Goal: Task Accomplishment & Management: Manage account settings

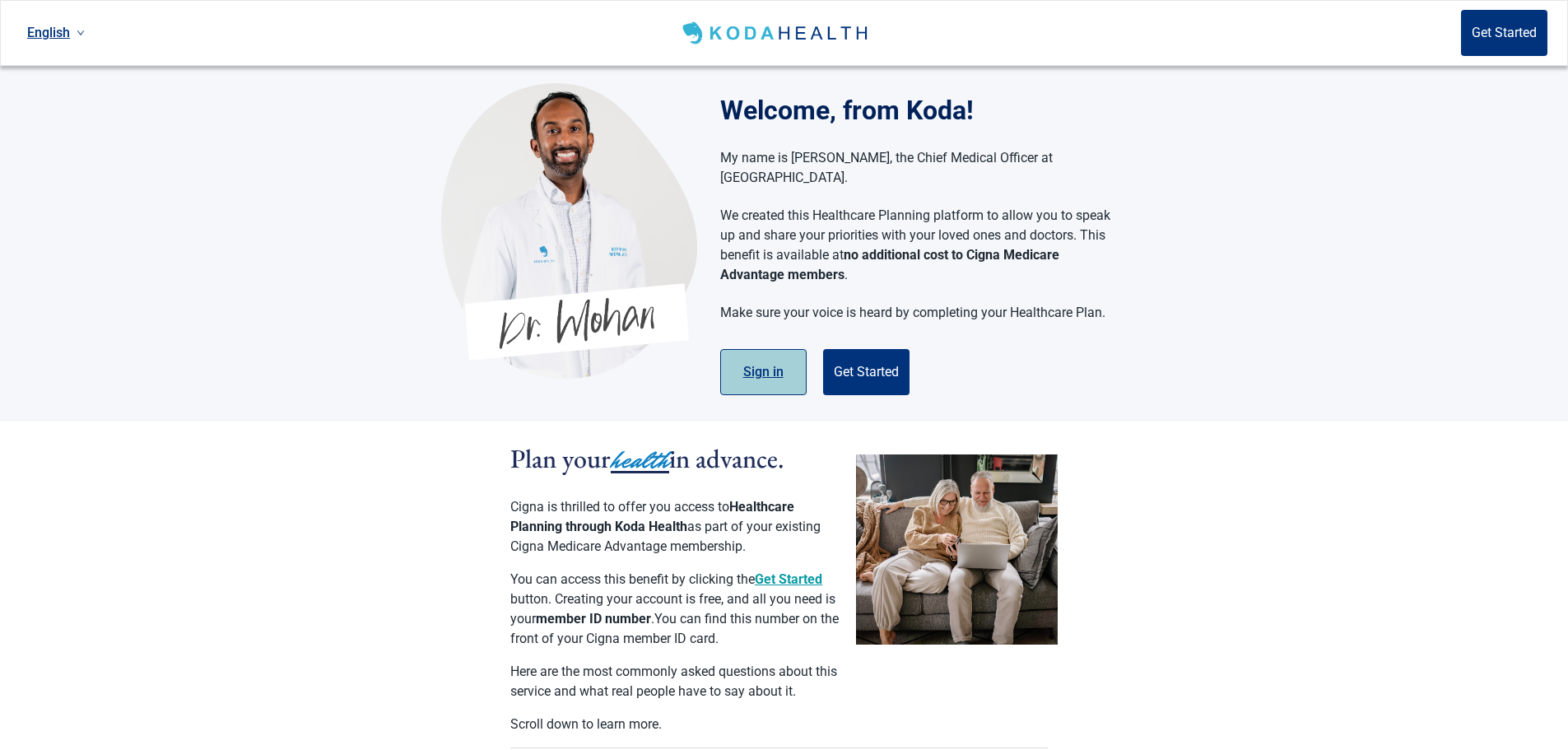
click at [762, 349] on button "Sign in" at bounding box center [763, 371] width 86 height 46
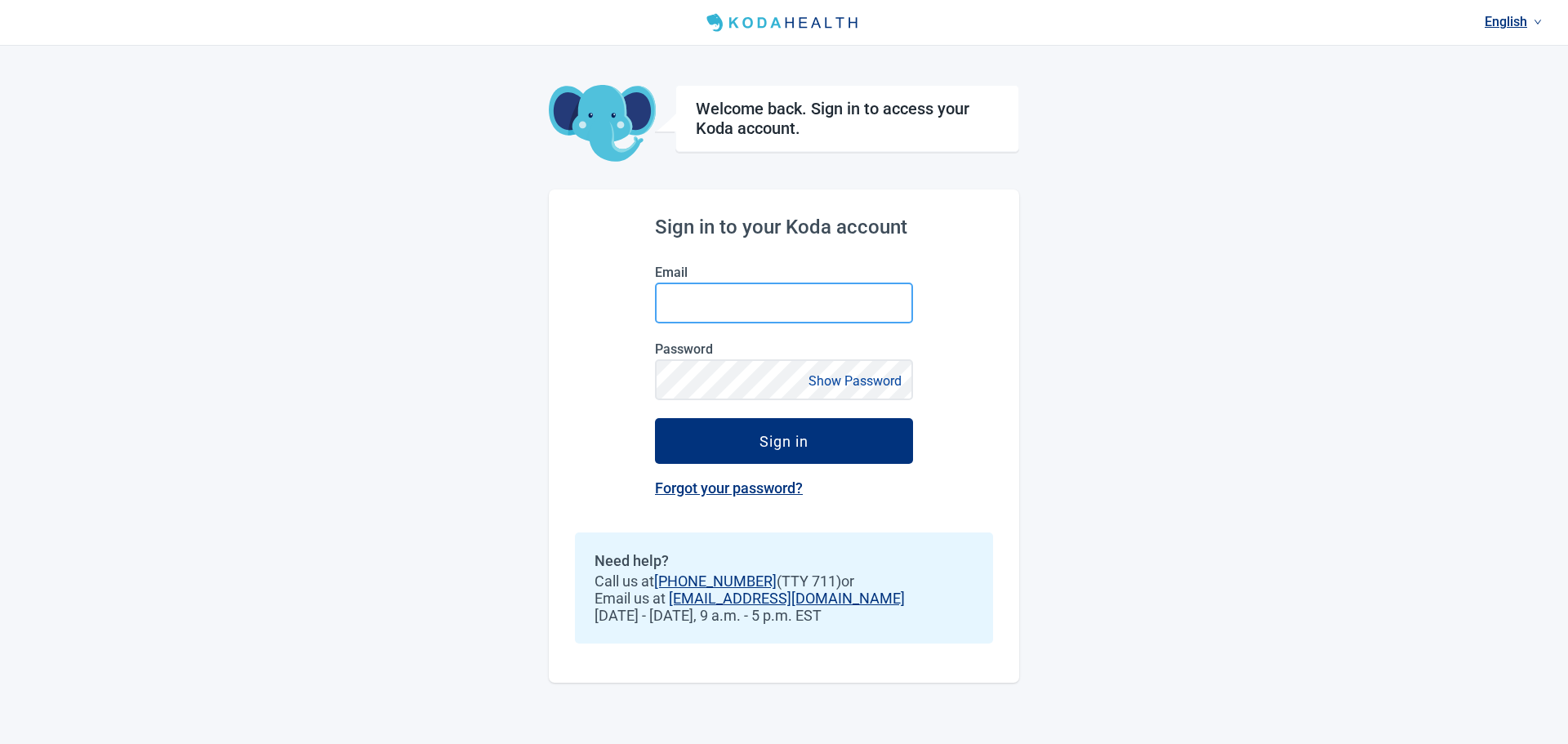
click at [704, 286] on input "Email" at bounding box center [784, 303] width 258 height 41
type input "[PERSON_NAME][EMAIL_ADDRESS][PERSON_NAME][DOMAIN_NAME]"
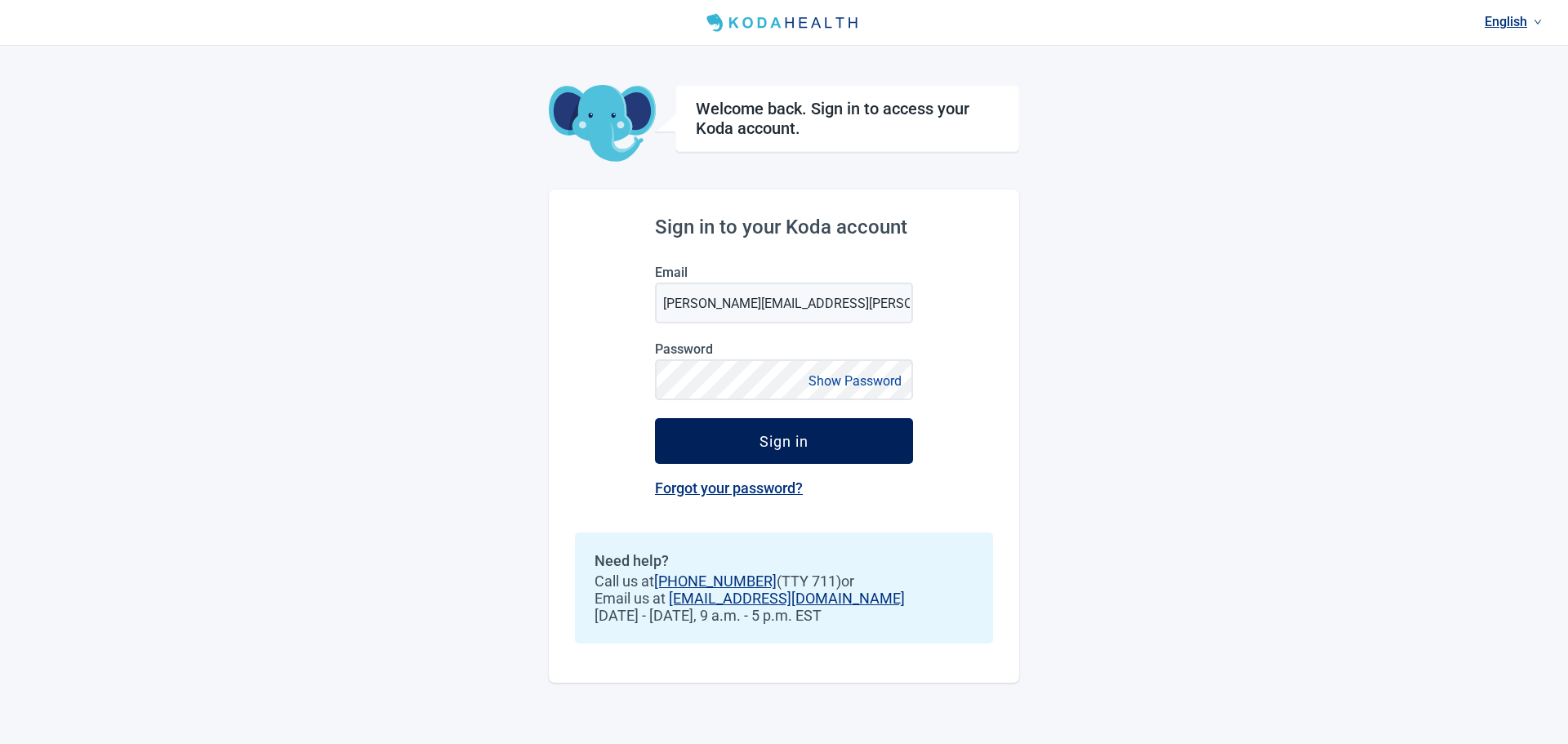
click at [890, 427] on button "Sign in" at bounding box center [784, 440] width 258 height 46
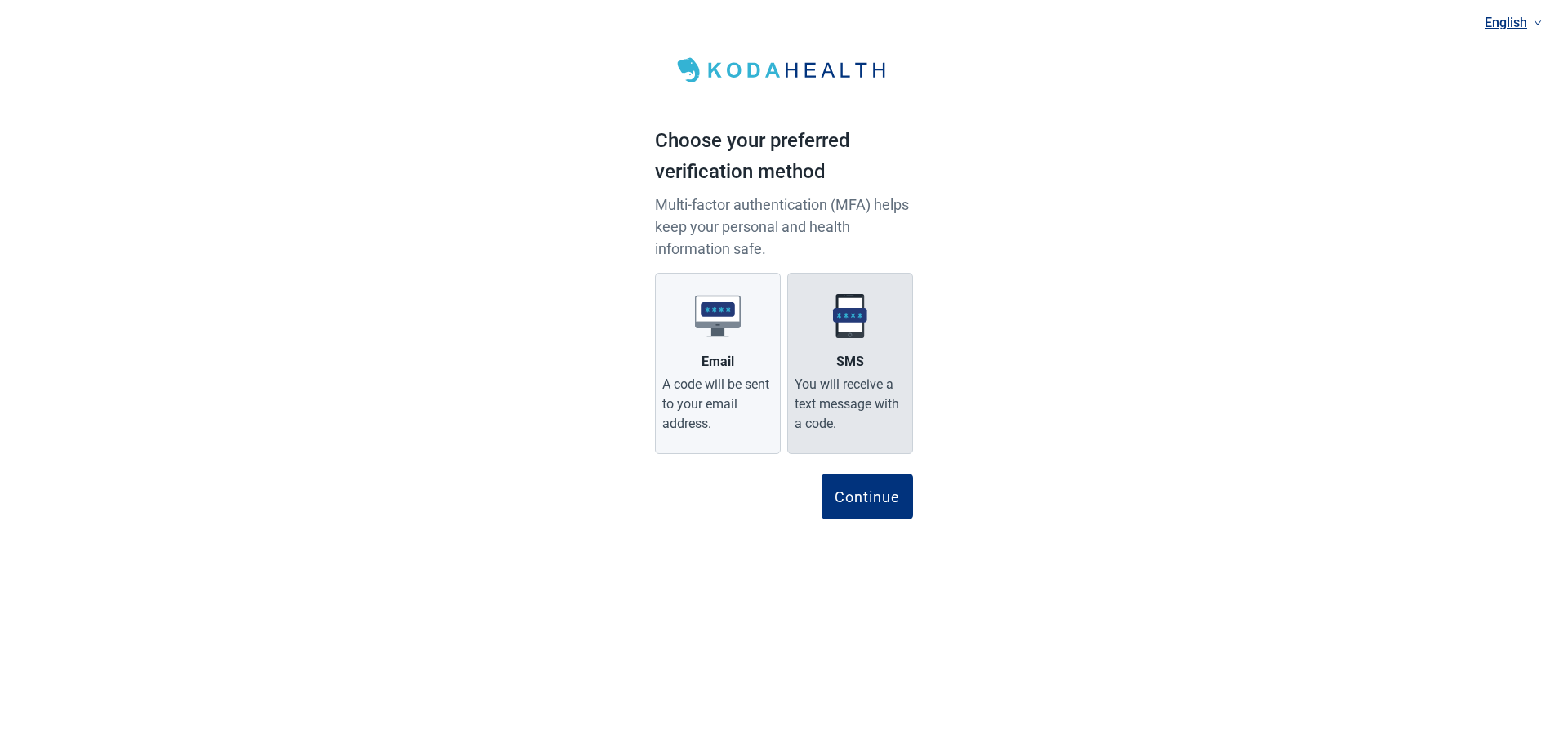
click at [839, 357] on div "SMS" at bounding box center [851, 361] width 28 height 20
click at [0, 0] on input "SMS You will receive a text message with a code." at bounding box center [0, 0] width 0 height 0
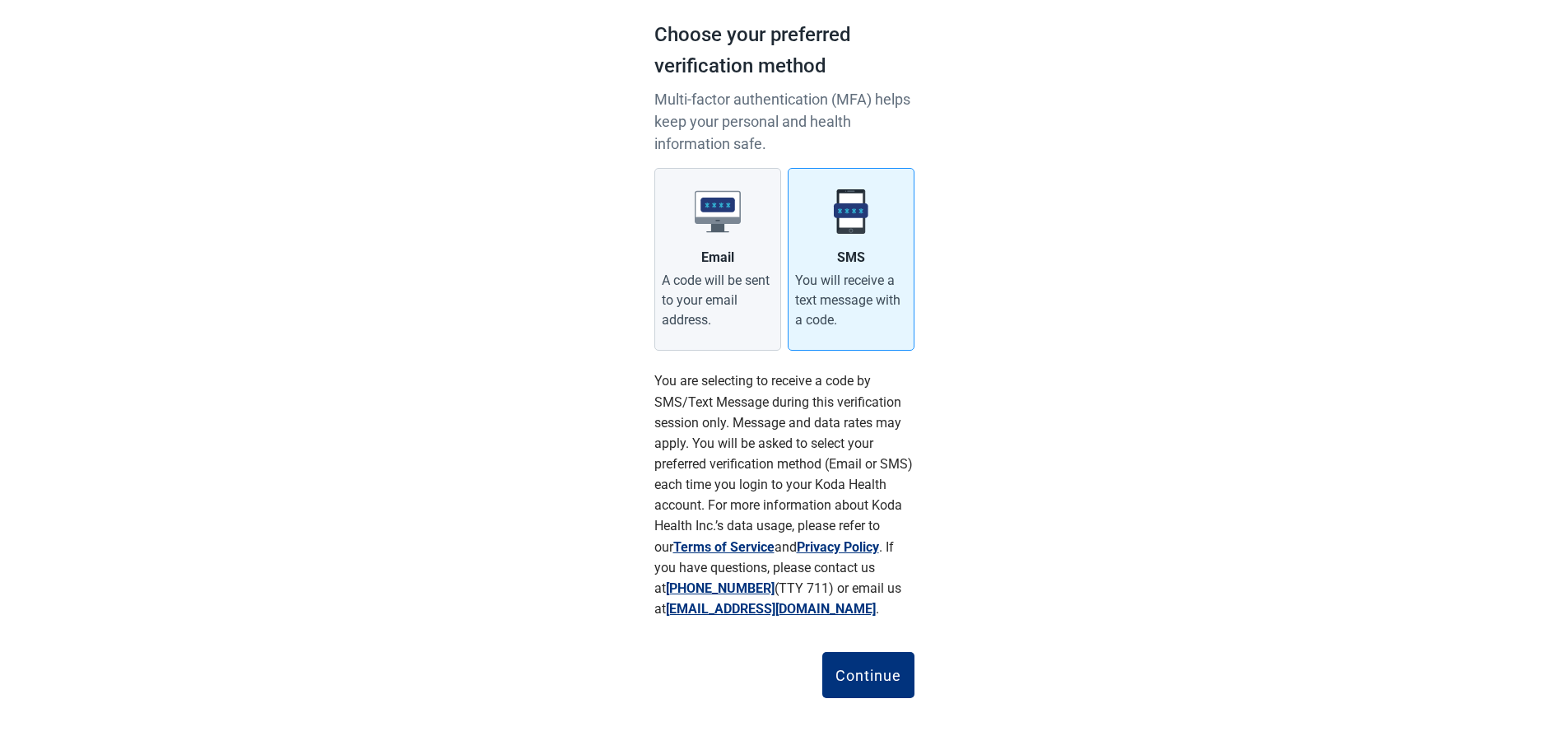
scroll to position [108, 0]
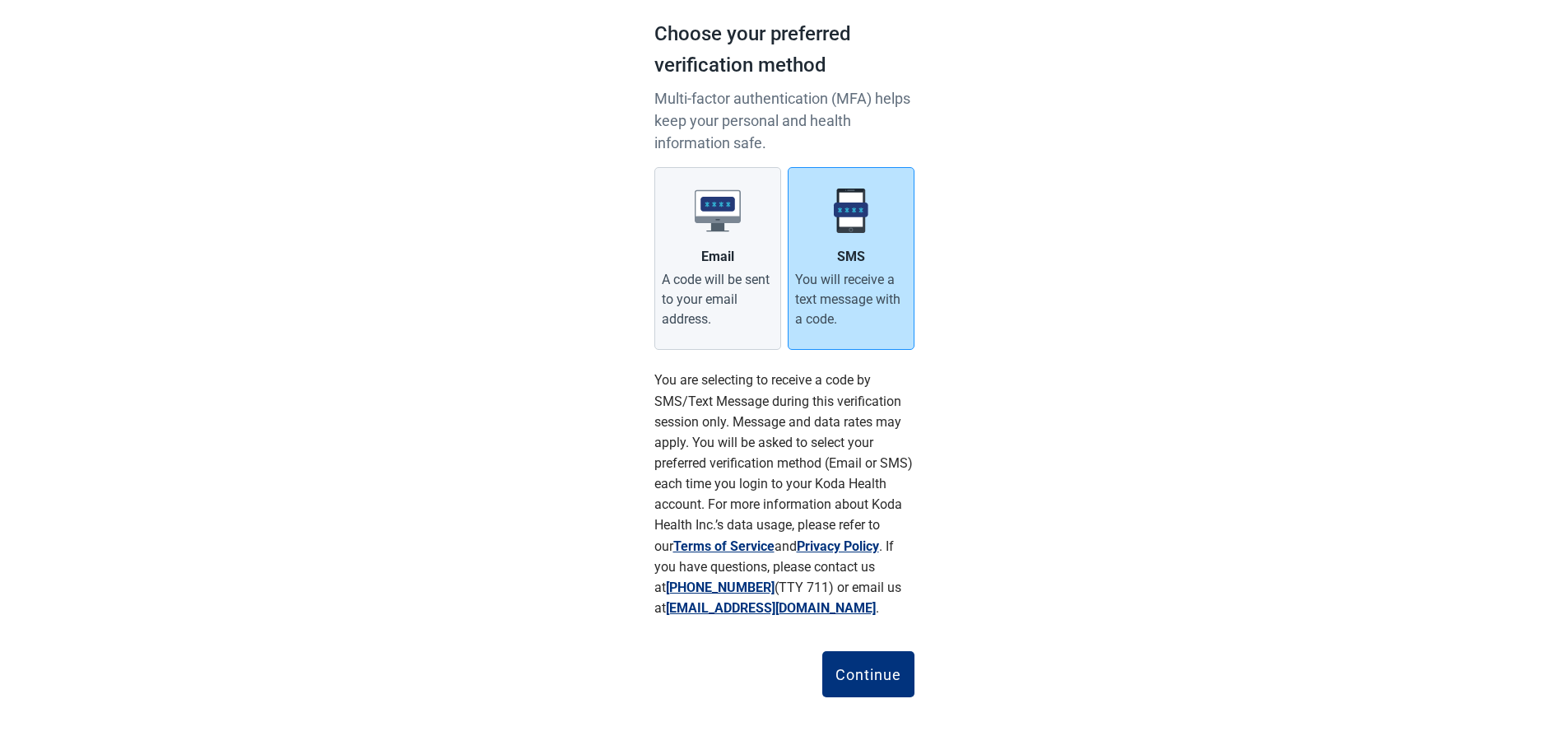
click at [849, 279] on div "You will receive a text message with a code." at bounding box center [851, 299] width 112 height 59
click at [0, 0] on input "SMS You will receive a text message with a code." at bounding box center [0, 0] width 0 height 0
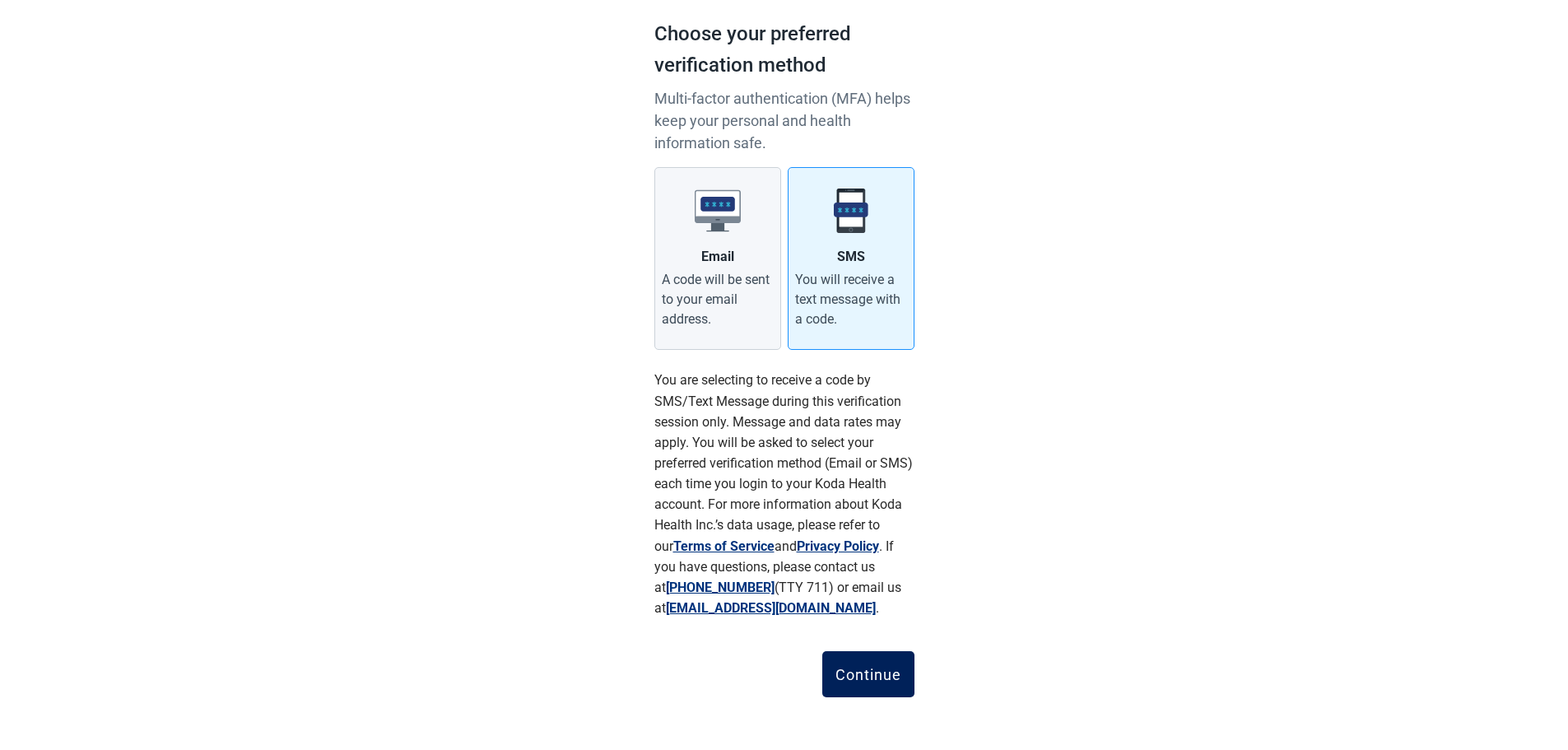
click at [872, 667] on div "Continue" at bounding box center [868, 674] width 66 height 17
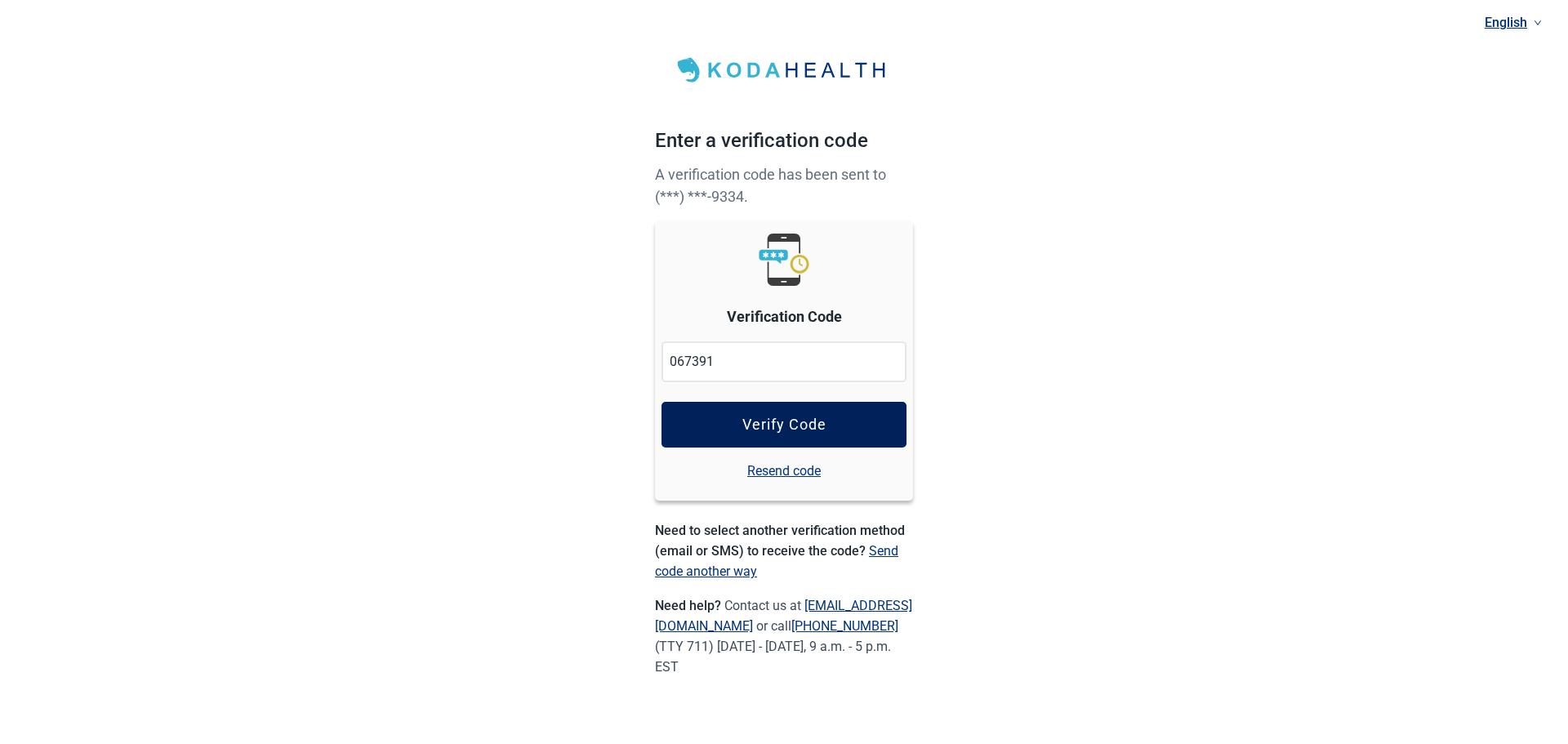
type input "067391"
click at [789, 436] on button "Verify Code" at bounding box center [784, 424] width 245 height 46
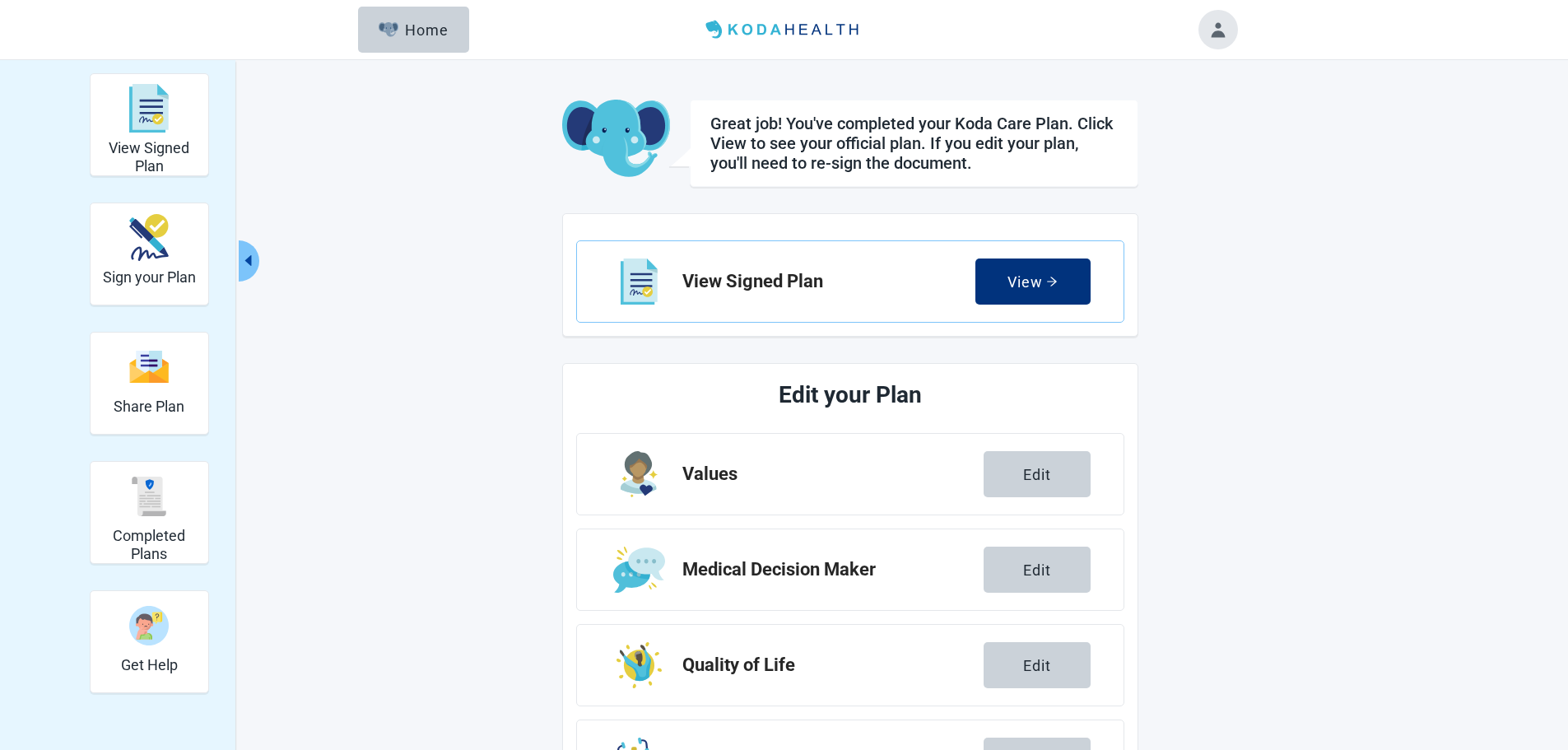
click at [1215, 23] on button "Toggle account menu" at bounding box center [1218, 30] width 39 height 39
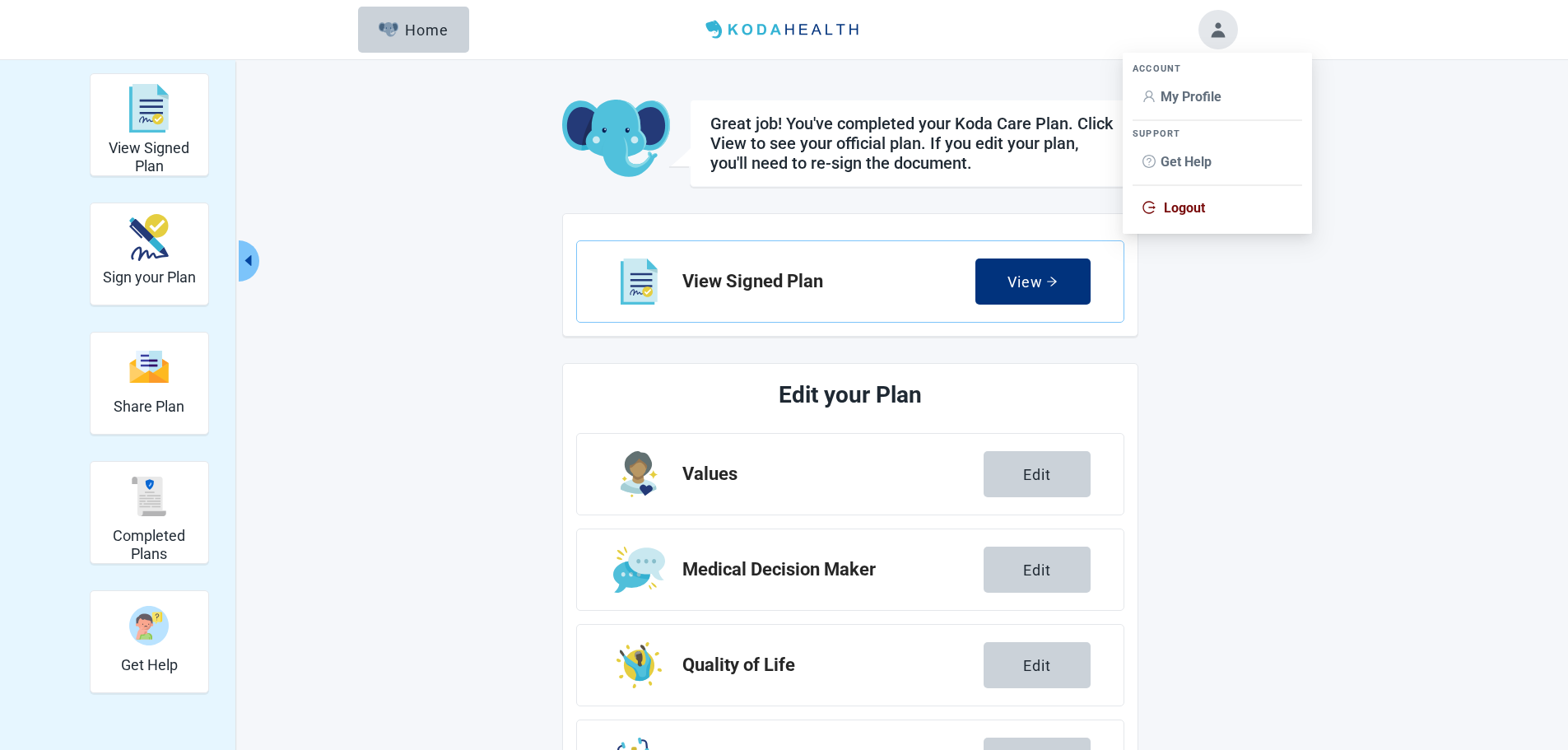
click at [1176, 94] on span "My Profile" at bounding box center [1191, 97] width 61 height 16
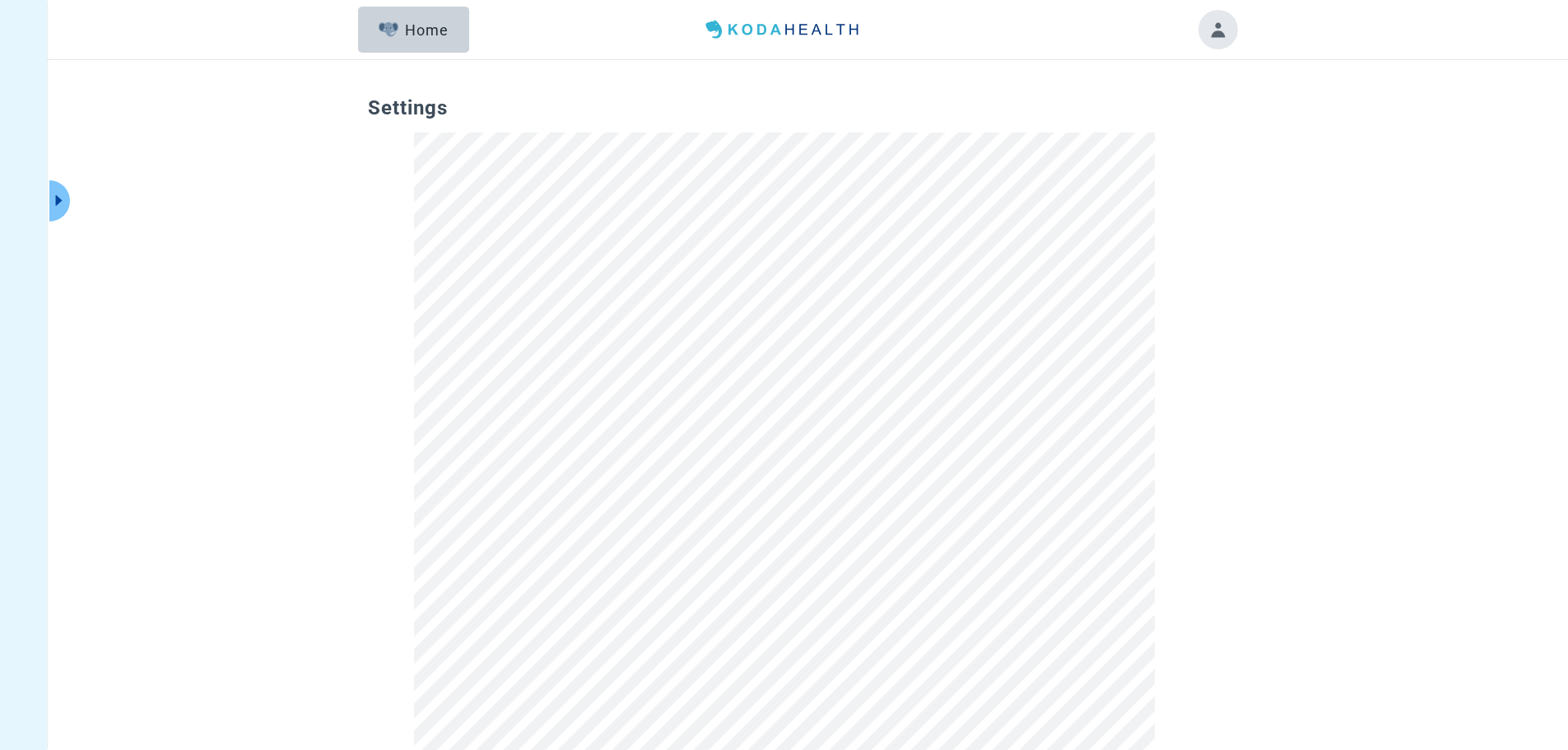
click at [1210, 25] on button "Toggle account menu" at bounding box center [1218, 30] width 39 height 39
click at [1176, 212] on span "Logout" at bounding box center [1184, 207] width 41 height 16
